Goal: Information Seeking & Learning: Learn about a topic

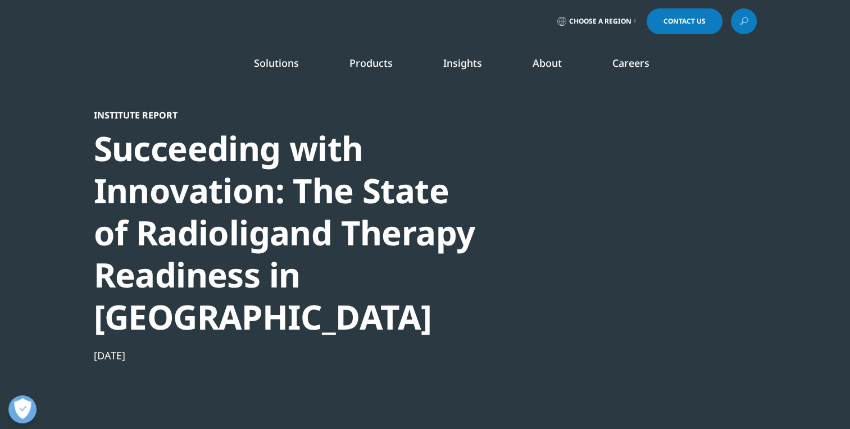
click at [624, 223] on div at bounding box center [648, 236] width 217 height 253
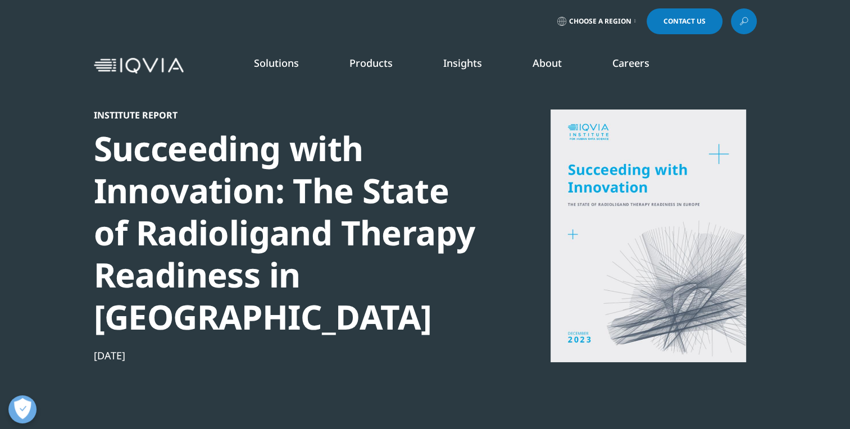
click at [624, 223] on div at bounding box center [648, 236] width 217 height 253
drag, startPoint x: 667, startPoint y: 139, endPoint x: 690, endPoint y: 75, distance: 67.9
click at [690, 75] on nav "Solutions quick find a capability Clear Search Loading SOLUTIONS Research & Dev…" at bounding box center [472, 65] width 568 height 53
click at [683, 136] on div at bounding box center [648, 236] width 217 height 253
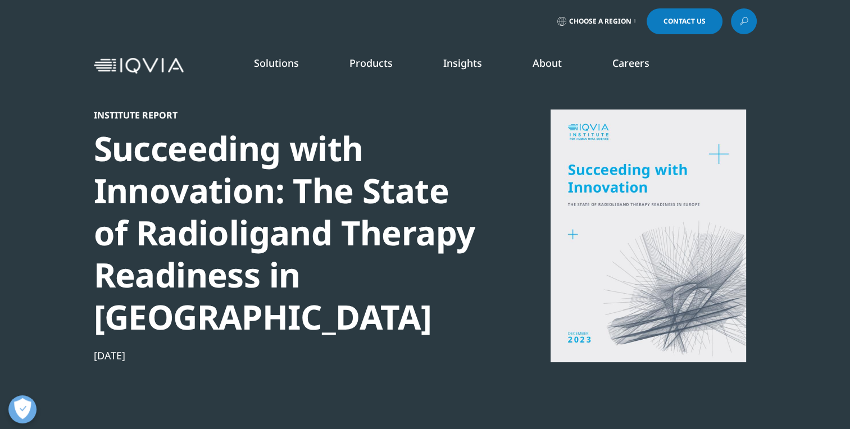
click at [590, 239] on div at bounding box center [648, 236] width 217 height 253
